Goal: Check status: Check status

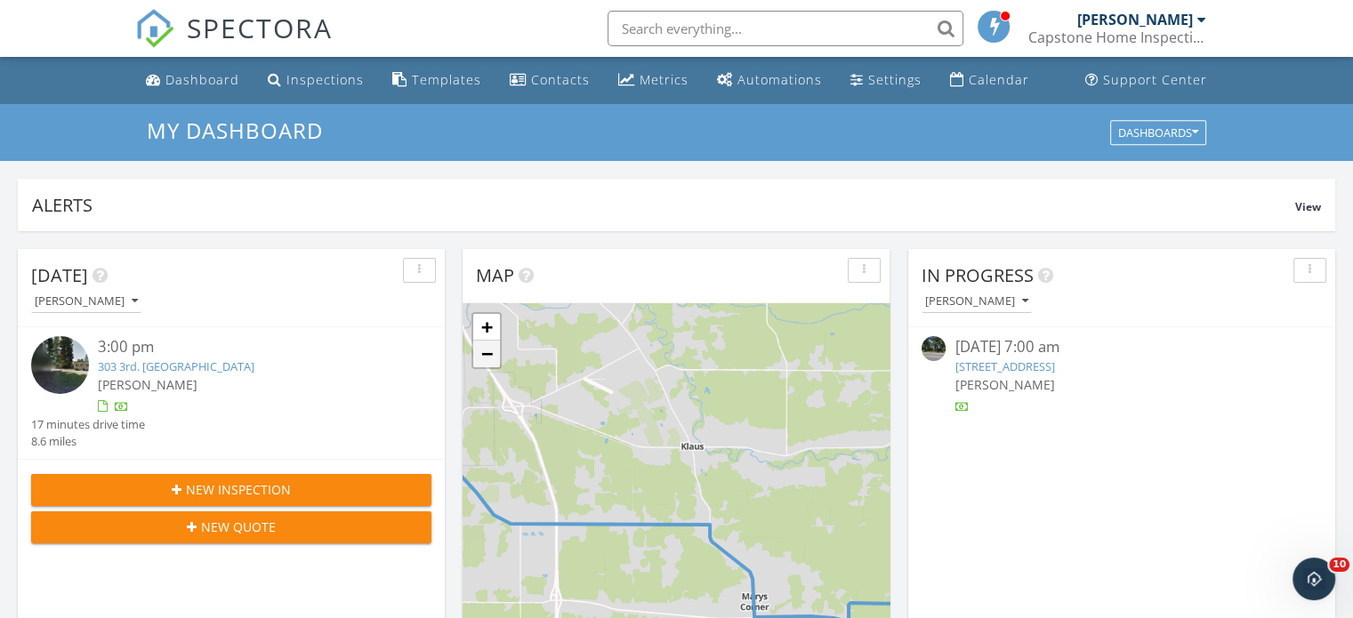
click at [485, 350] on link "−" at bounding box center [486, 354] width 27 height 27
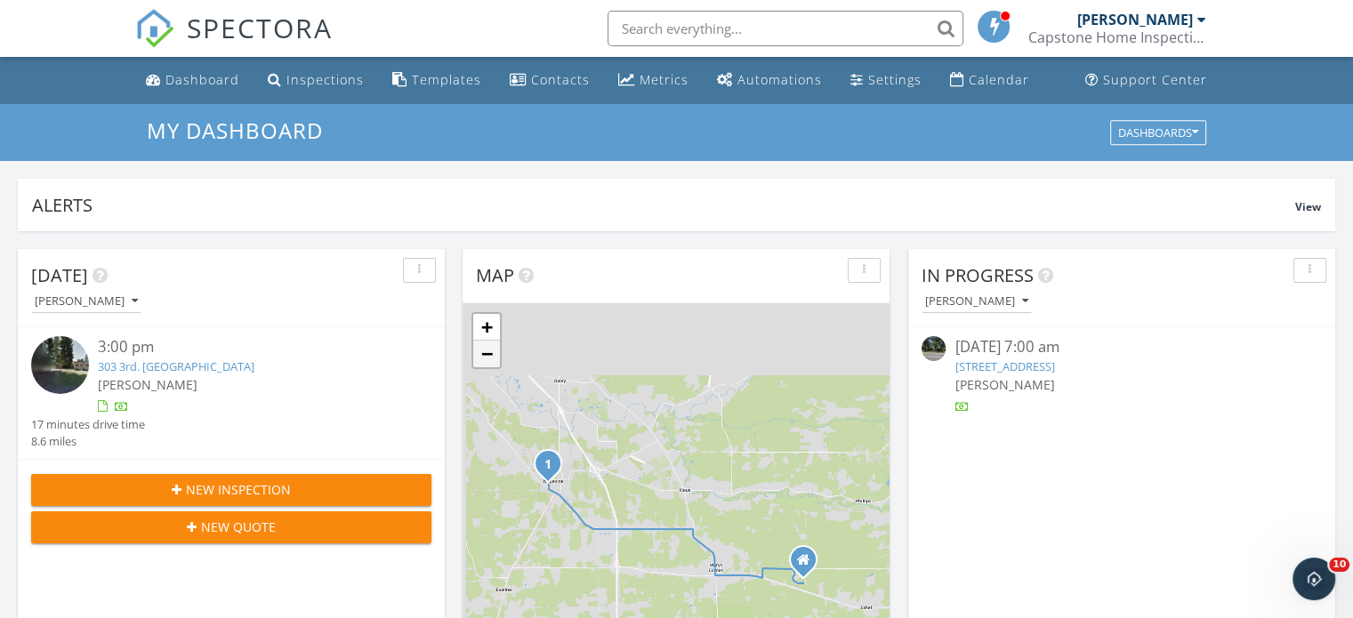
scroll to position [146, 0]
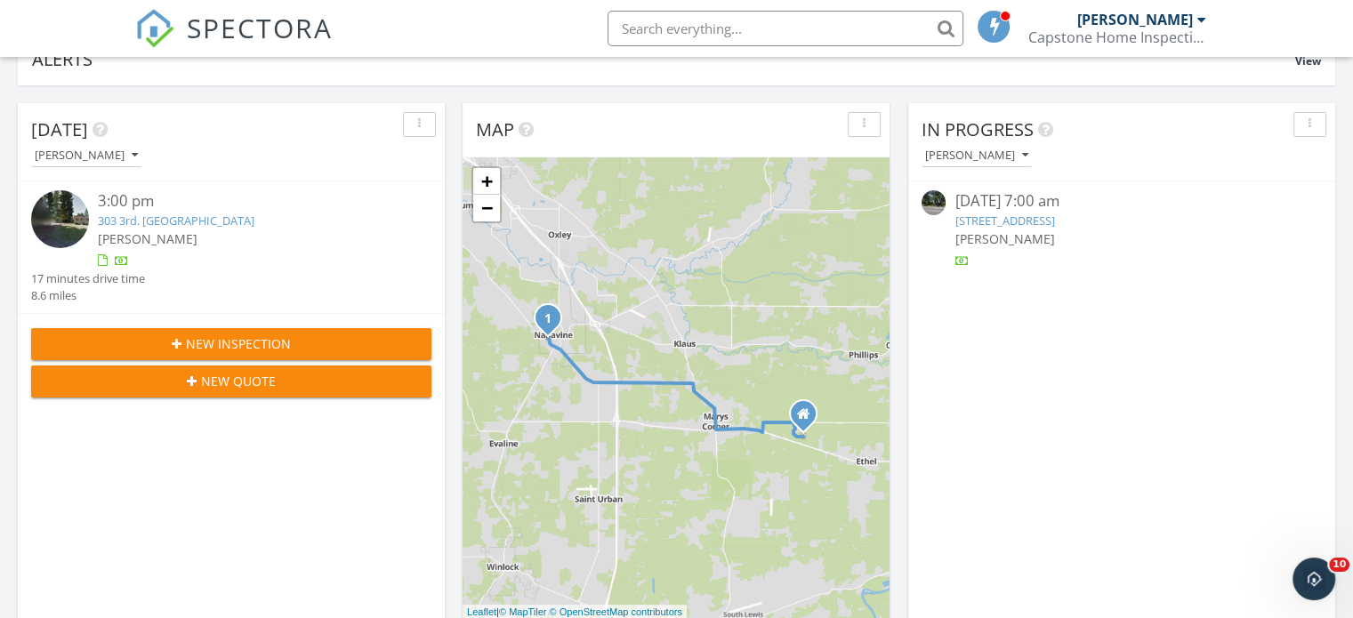
click at [1167, 15] on div "[PERSON_NAME]" at bounding box center [1135, 20] width 116 height 18
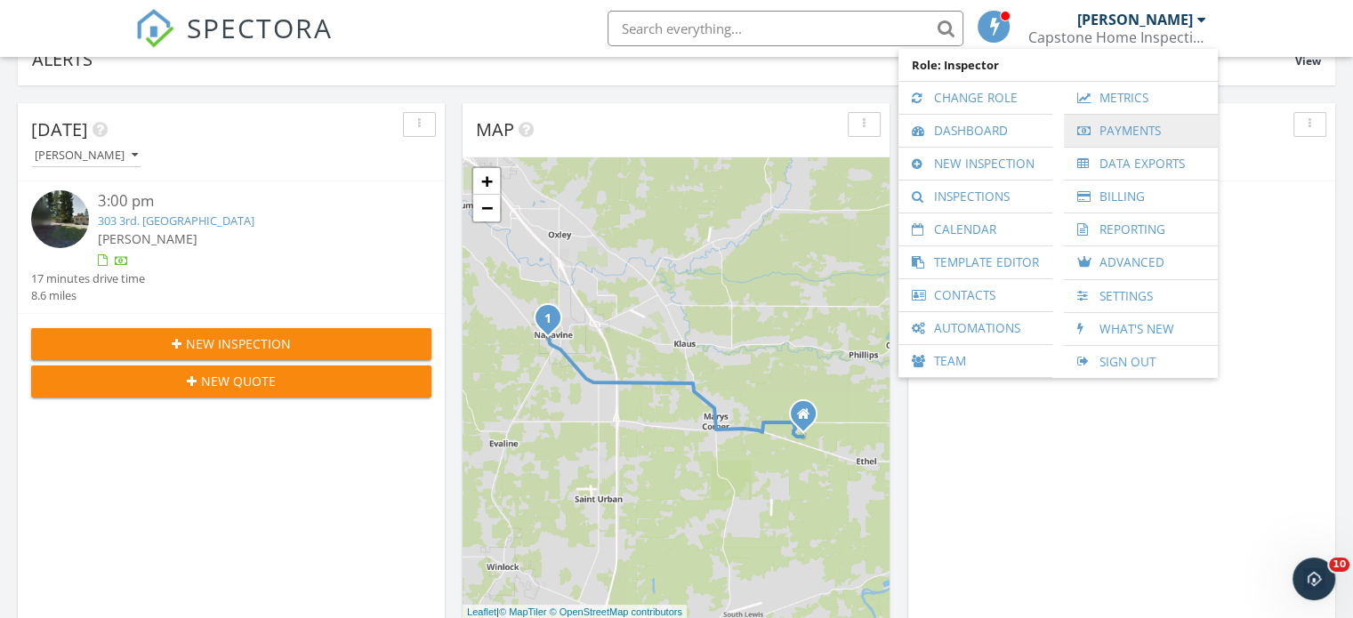
click at [1135, 124] on link "Payments" at bounding box center [1141, 131] width 136 height 32
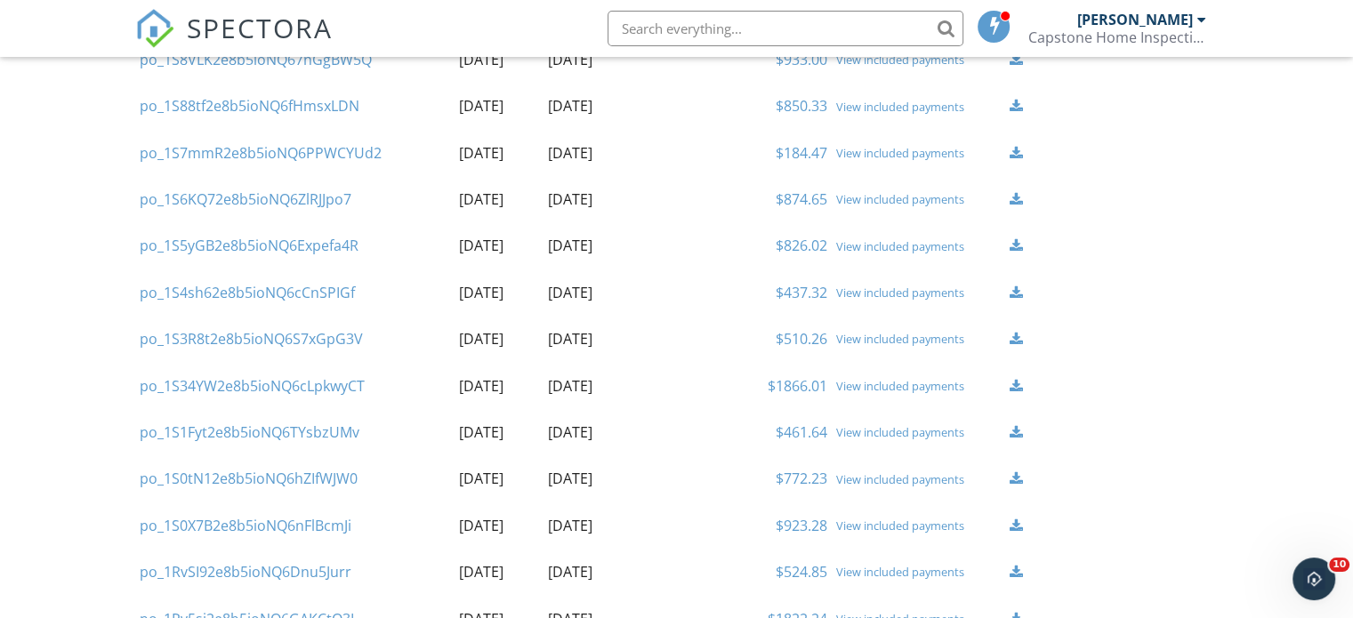
scroll to position [356, 0]
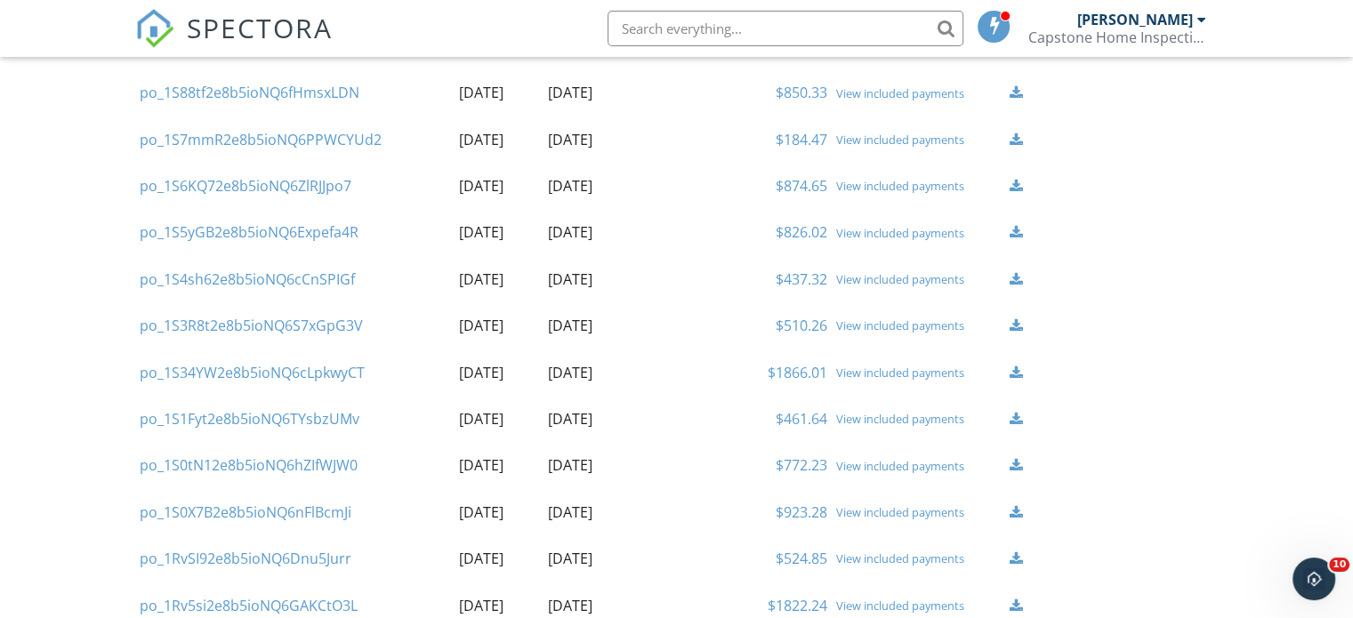
click at [914, 279] on div "View included payments" at bounding box center [917, 279] width 165 height 14
click at [899, 227] on div "View included payments" at bounding box center [917, 233] width 165 height 14
click at [882, 277] on div "View included payments" at bounding box center [917, 279] width 165 height 14
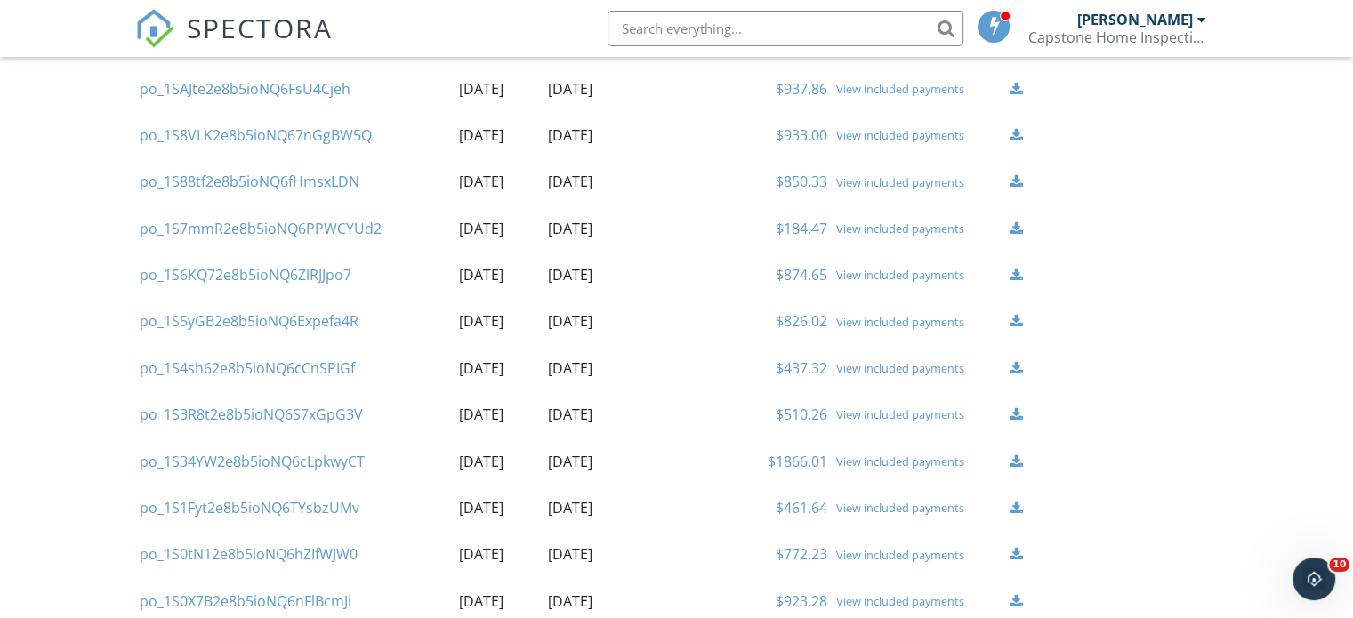
scroll to position [178, 0]
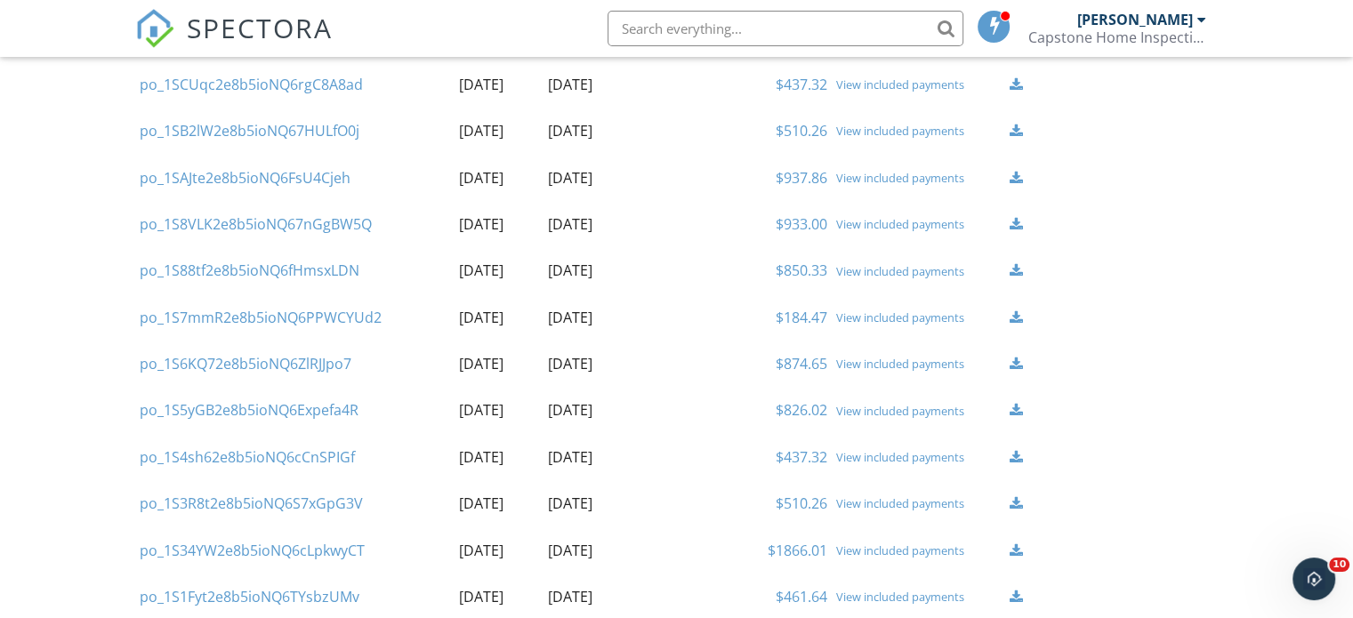
click at [884, 360] on div "View included payments" at bounding box center [917, 364] width 165 height 14
click at [892, 312] on div "View included payments" at bounding box center [917, 317] width 165 height 14
click at [894, 264] on div "View included payments" at bounding box center [917, 271] width 165 height 14
click at [882, 221] on div "View included payments" at bounding box center [917, 224] width 165 height 14
click at [905, 174] on div "View included payments" at bounding box center [917, 178] width 165 height 14
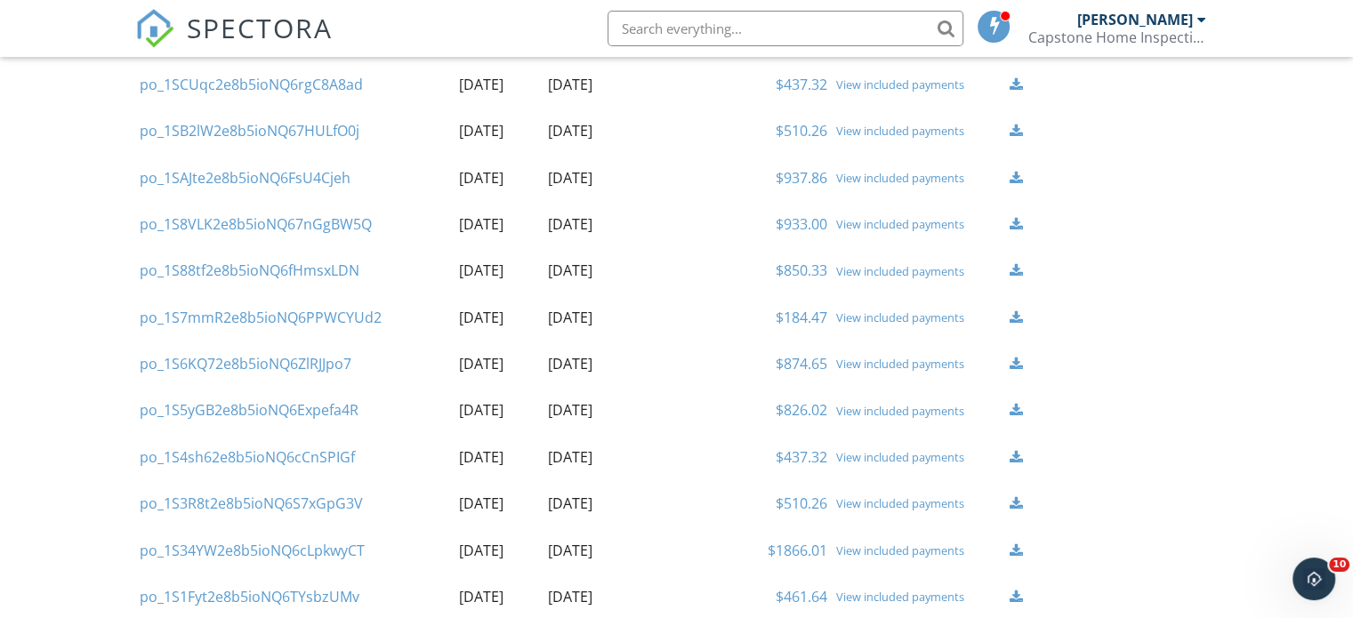
click at [925, 171] on div "View included payments" at bounding box center [917, 178] width 165 height 14
click at [889, 129] on div "View included payments" at bounding box center [917, 131] width 165 height 14
click at [886, 84] on div "View included payments" at bounding box center [917, 84] width 165 height 14
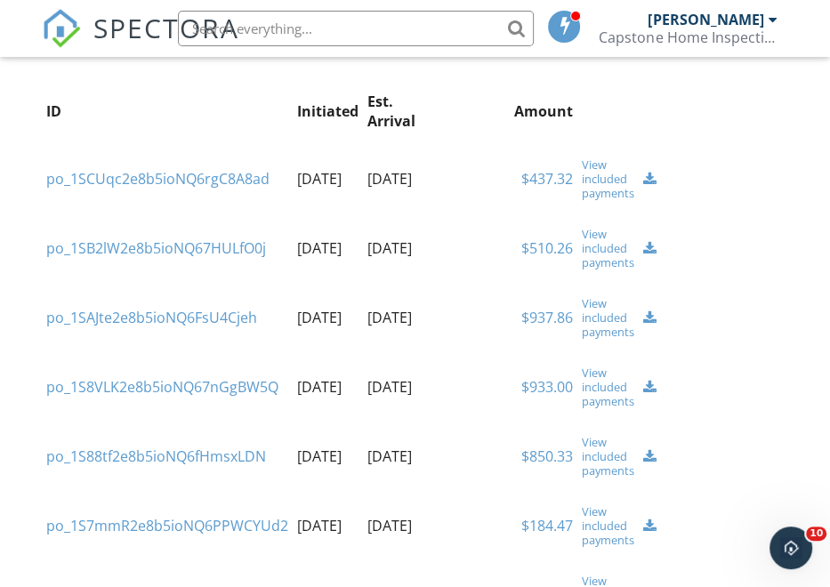
scroll to position [178, 0]
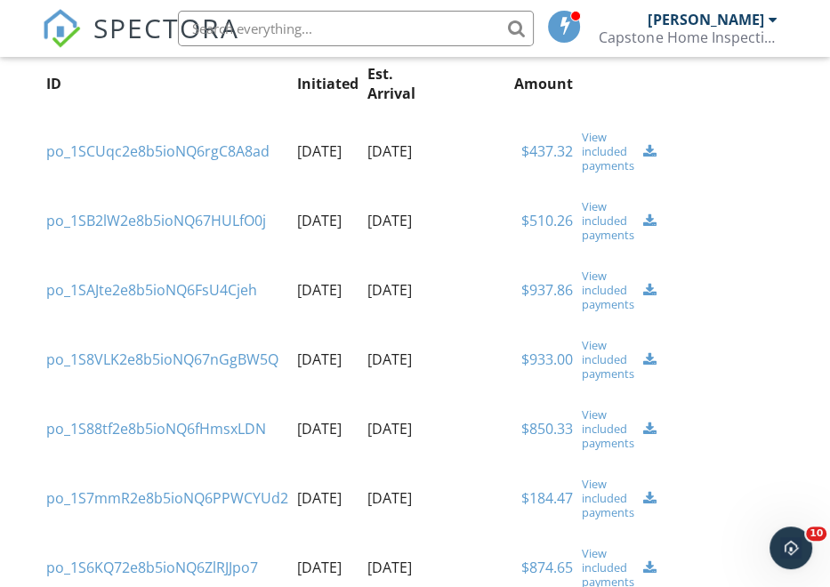
click at [605, 149] on div "View included payments" at bounding box center [607, 151] width 52 height 43
